Goal: Find specific page/section: Find specific page/section

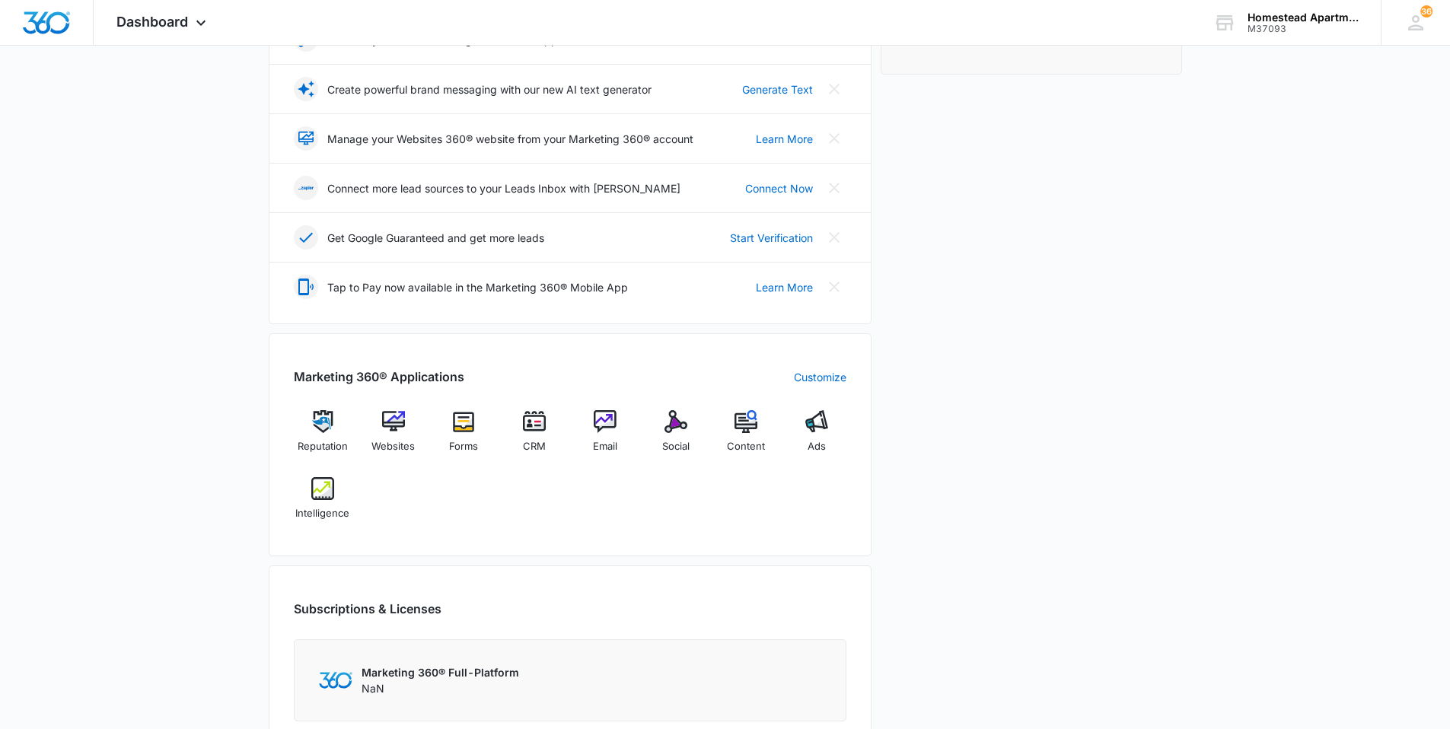
scroll to position [304, 0]
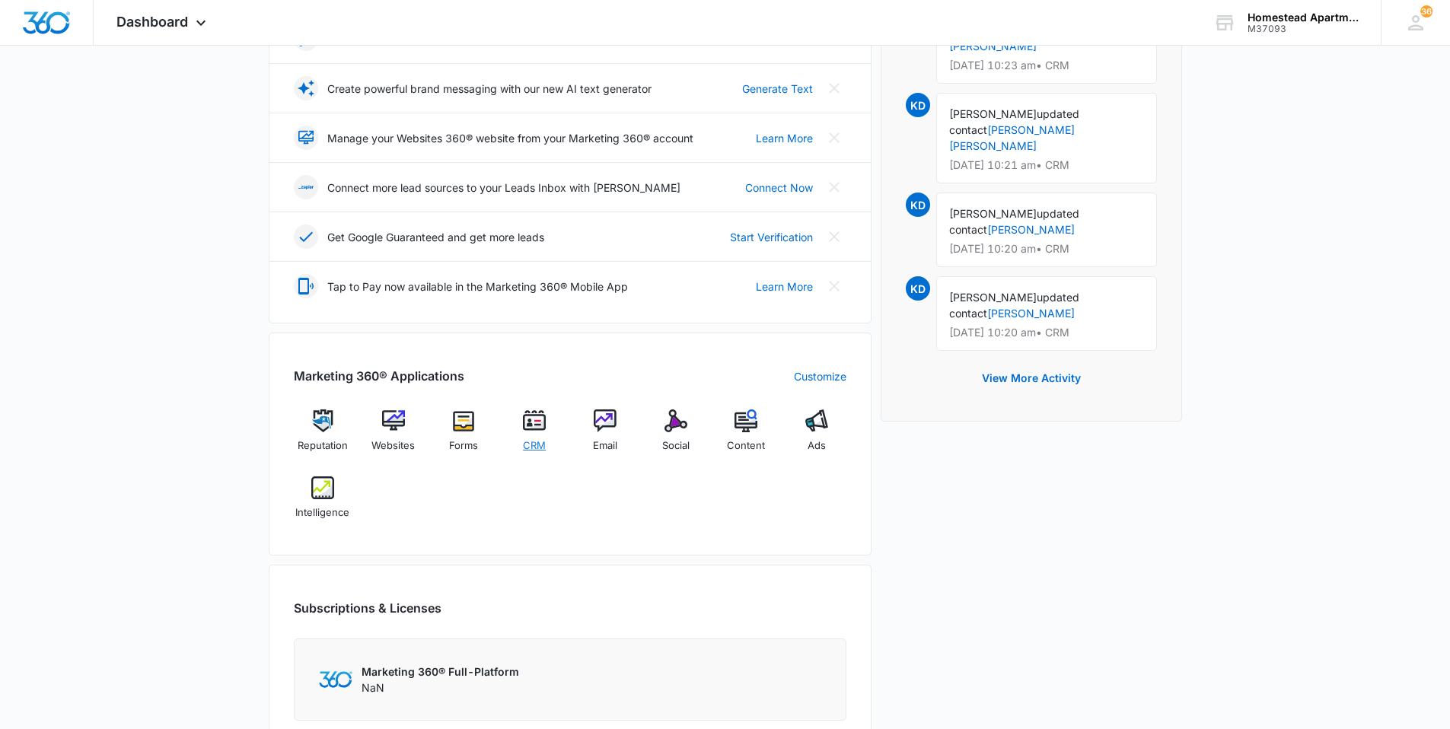
click at [534, 427] on img at bounding box center [534, 420] width 23 height 23
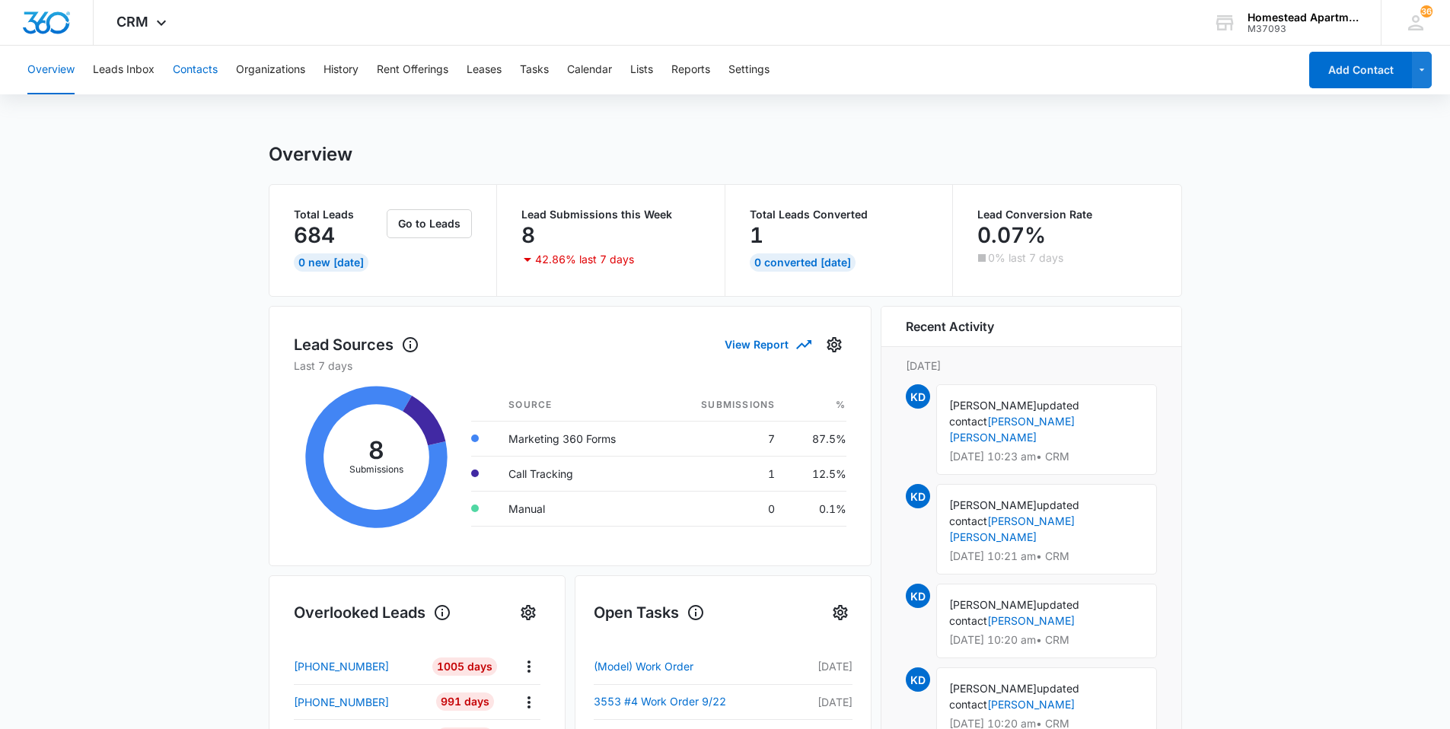
click at [205, 64] on button "Contacts" at bounding box center [195, 70] width 45 height 49
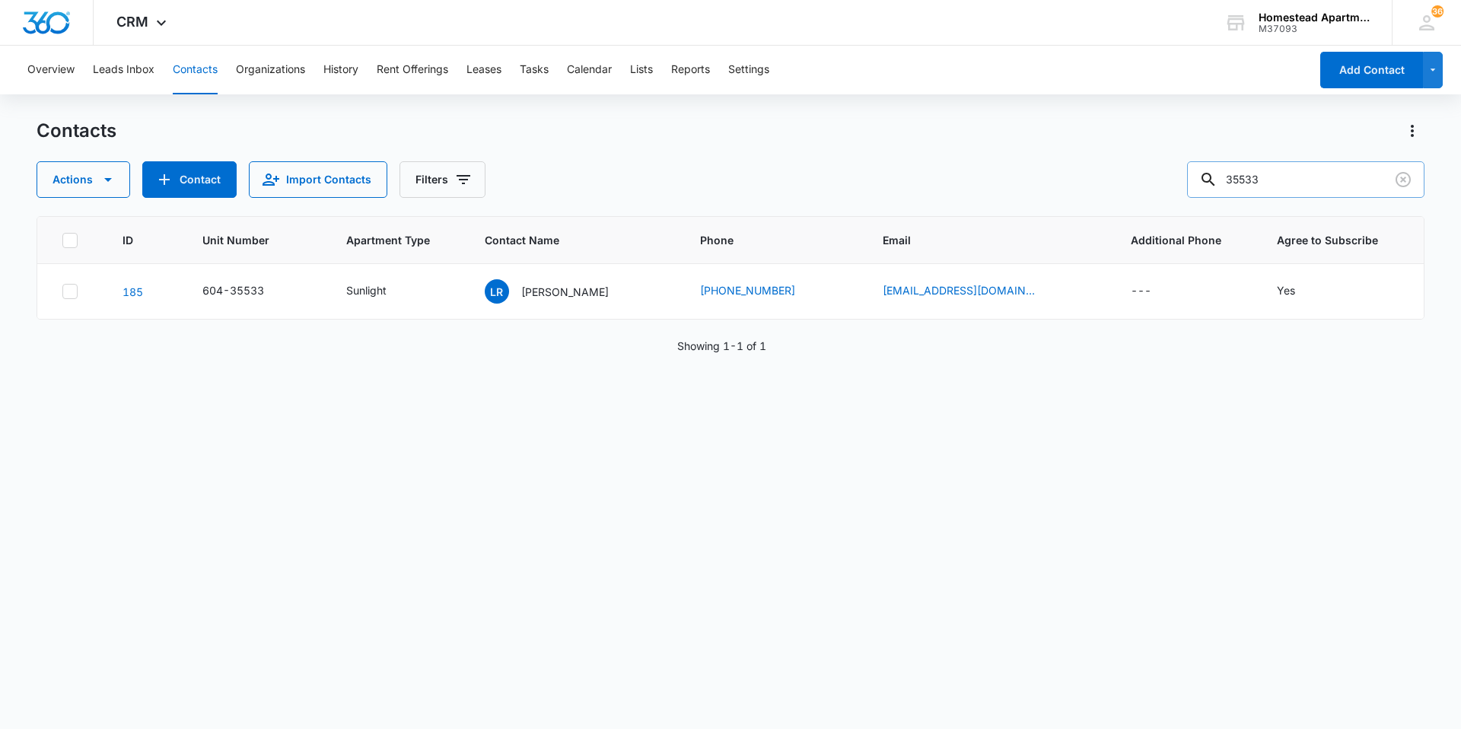
click at [1298, 180] on input "35533" at bounding box center [1305, 179] width 237 height 37
type input "3"
type input "Arredondo"
